Goal: Information Seeking & Learning: Learn about a topic

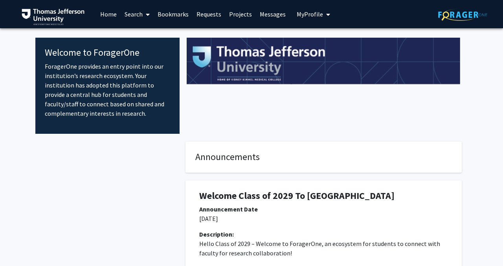
click at [130, 12] on link "Search" at bounding box center [137, 14] width 33 height 28
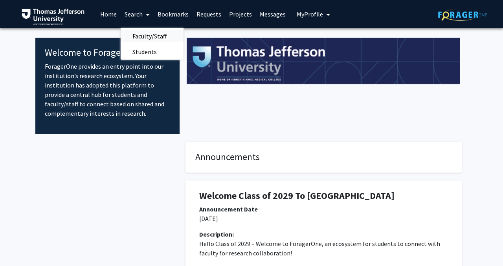
click at [150, 35] on span "Faculty/Staff" at bounding box center [150, 36] width 58 height 16
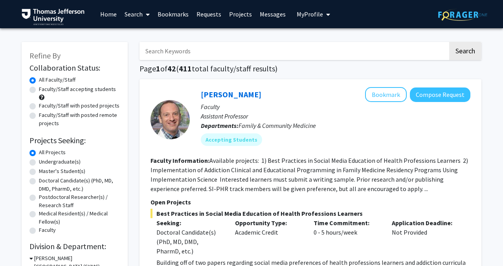
click at [173, 51] on input "Search Keywords" at bounding box center [293, 51] width 308 height 18
type input "anesthesia"
click at [449, 42] on button "Search" at bounding box center [465, 51] width 32 height 18
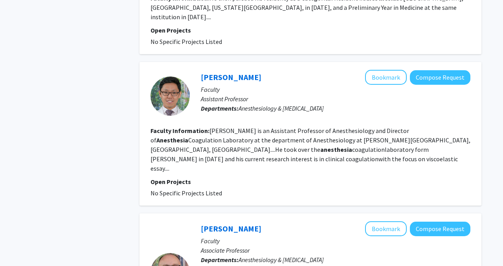
scroll to position [398, 0]
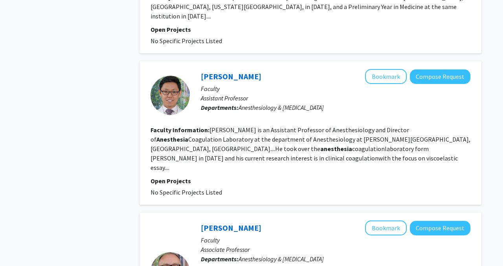
click at [261, 134] on section "Faculty Information: [PERSON_NAME] is an Assistant Professor of Anesthesiology …" at bounding box center [310, 148] width 320 height 47
click at [380, 71] on button "Bookmark" at bounding box center [386, 76] width 42 height 15
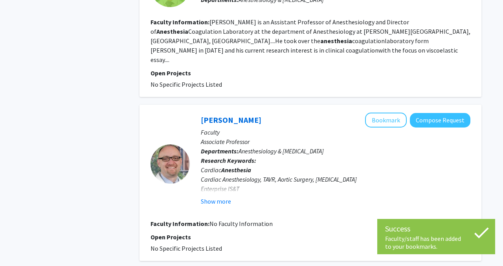
scroll to position [569, 0]
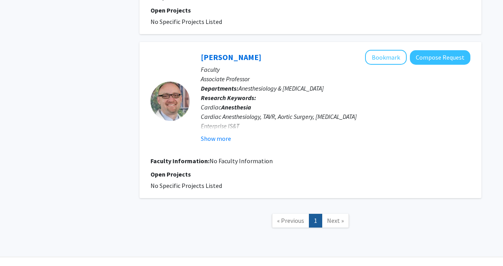
click at [332, 217] on span "Next »" at bounding box center [335, 221] width 17 height 8
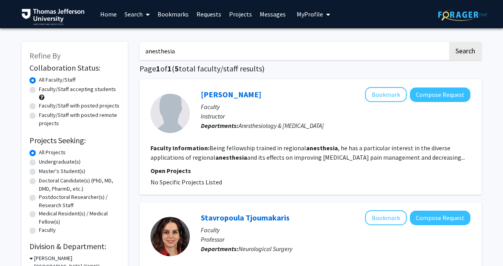
scroll to position [46, 0]
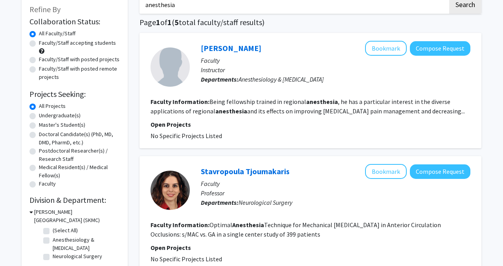
click at [76, 45] on label "Faculty/Staff accepting students" at bounding box center [77, 43] width 77 height 8
click at [44, 44] on input "Faculty/Staff accepting students" at bounding box center [41, 41] width 5 height 5
radio input "true"
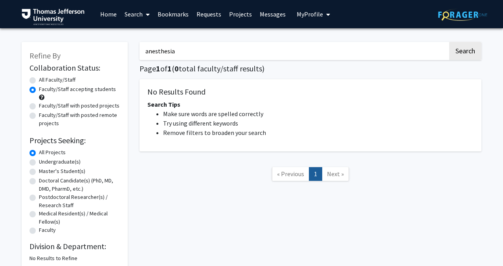
click at [172, 50] on input "anesthesia" at bounding box center [293, 51] width 308 height 18
click at [220, 39] on div "Search Page 1 of 1 ( 0 total faculty/staff results) No Results Found Search Tip…" at bounding box center [311, 152] width 354 height 237
click at [472, 56] on button "Search" at bounding box center [465, 51] width 32 height 18
radio input "true"
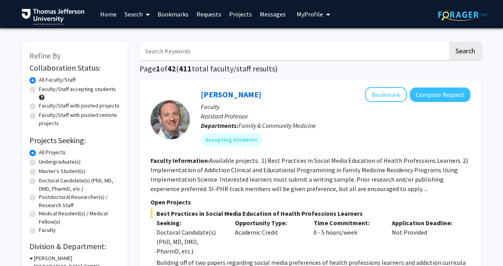
click at [108, 95] on div "Faculty/Staff accepting students" at bounding box center [74, 93] width 90 height 17
click at [95, 88] on label "Faculty/Staff accepting students" at bounding box center [77, 89] width 77 height 8
click at [44, 88] on input "Faculty/Staff accepting students" at bounding box center [41, 87] width 5 height 5
radio input "true"
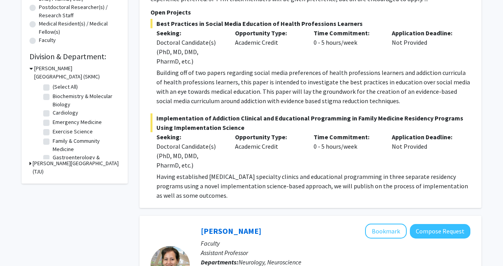
scroll to position [191, 0]
